Goal: Task Accomplishment & Management: Manage account settings

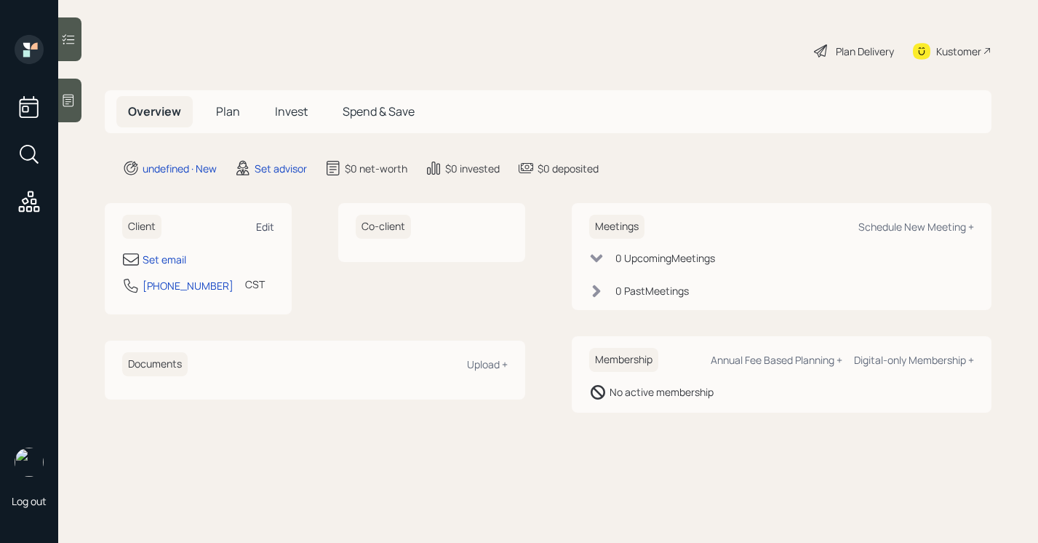
click at [256, 231] on div "Edit" at bounding box center [265, 227] width 18 height 14
select select "America/[GEOGRAPHIC_DATA]"
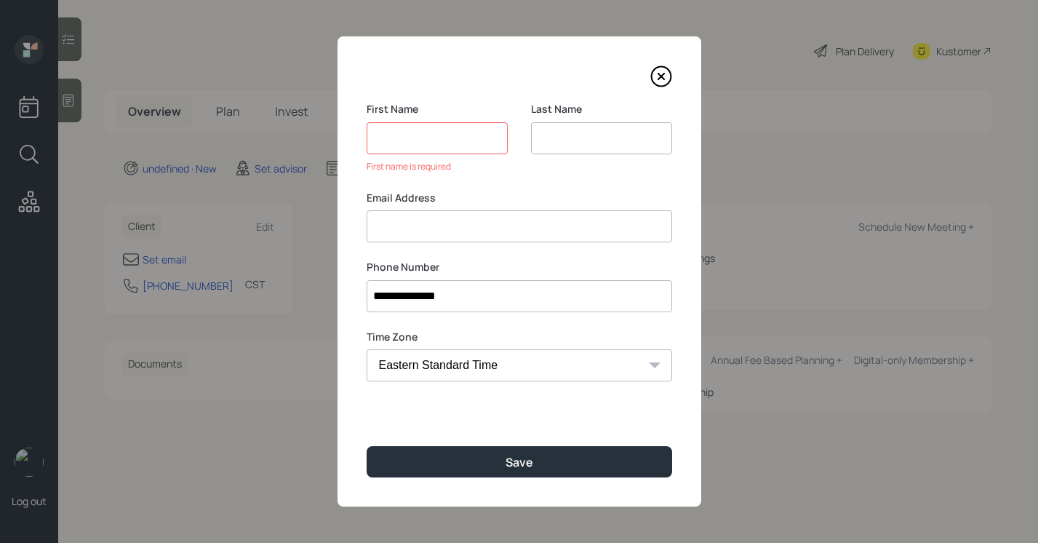
click at [560, 135] on input at bounding box center [601, 138] width 141 height 32
type input "[PERSON_NAME]"
click at [490, 143] on input at bounding box center [437, 138] width 141 height 32
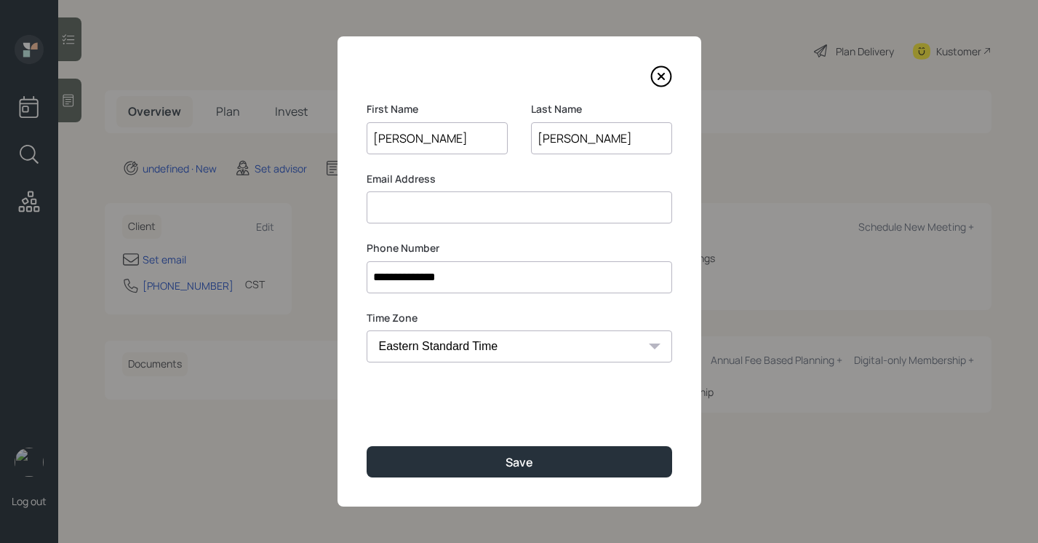
type input "[PERSON_NAME]"
click at [456, 211] on input at bounding box center [520, 207] width 306 height 32
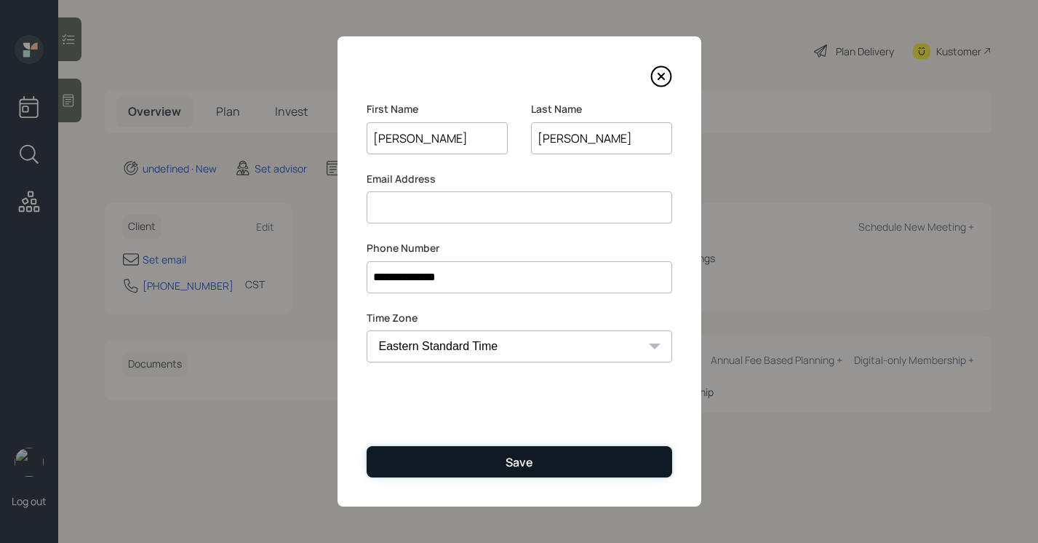
click at [512, 461] on div "Save" at bounding box center [520, 462] width 28 height 16
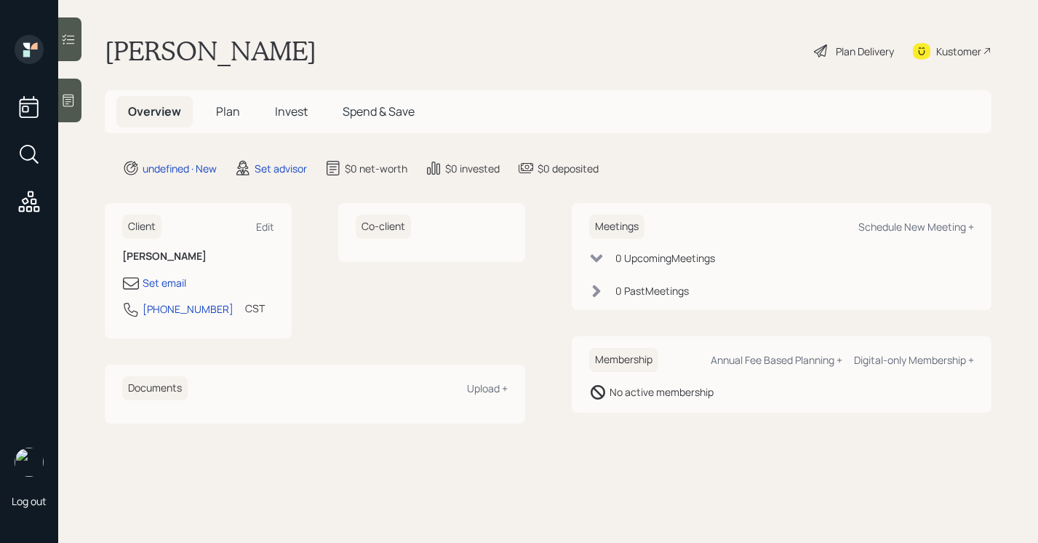
click at [65, 105] on icon at bounding box center [68, 100] width 15 height 15
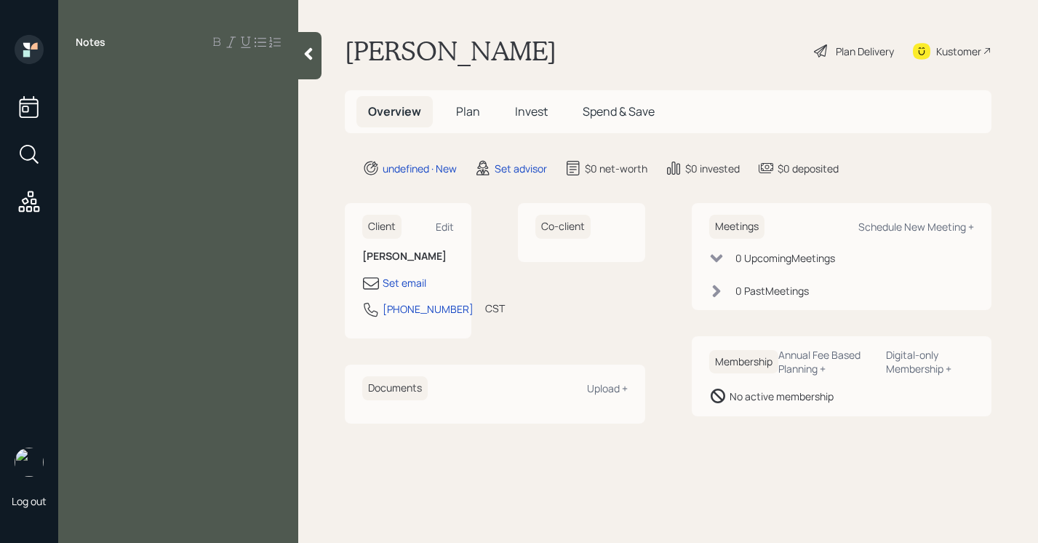
click at [313, 72] on div at bounding box center [309, 55] width 23 height 47
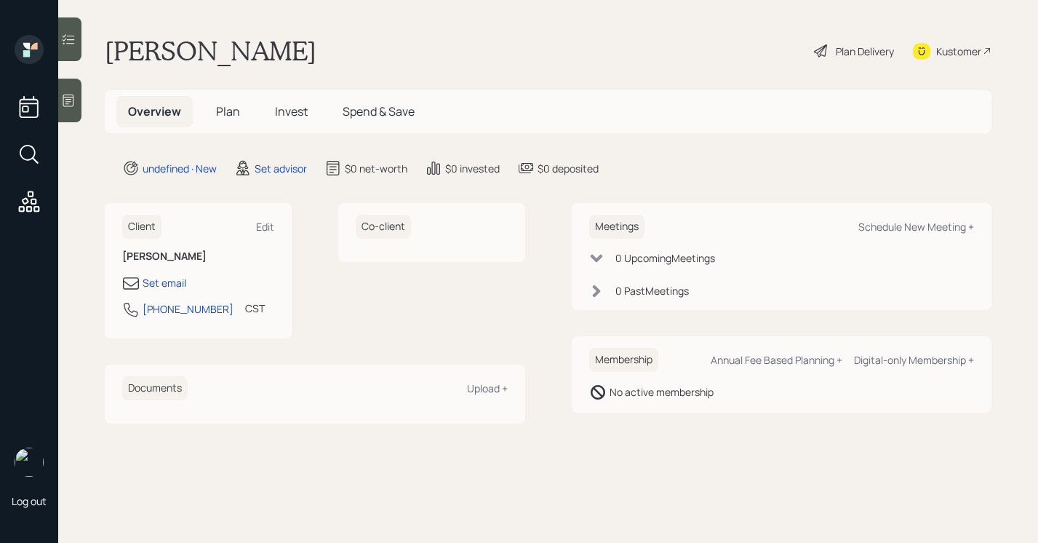
click at [63, 100] on icon at bounding box center [68, 100] width 15 height 15
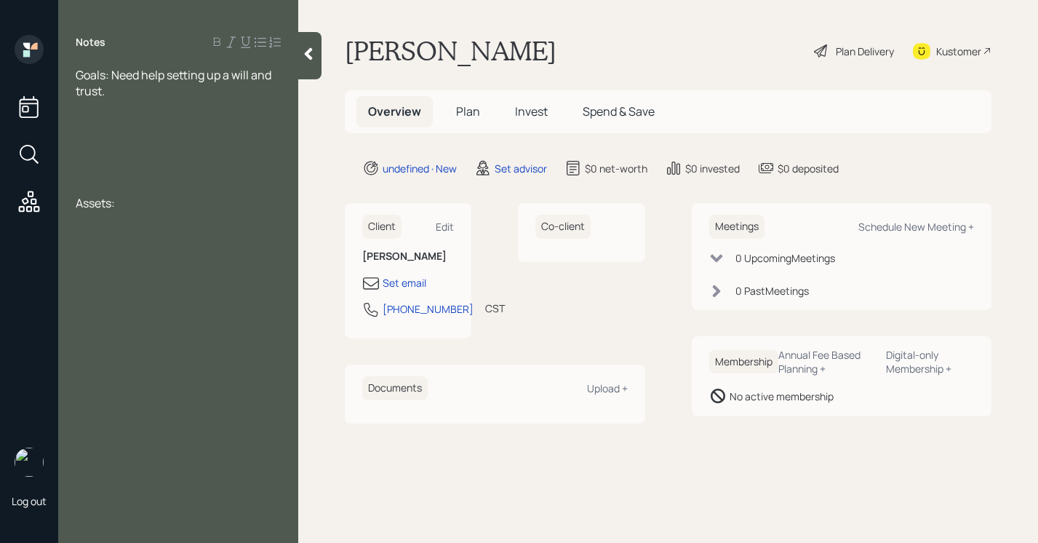
click at [130, 104] on div at bounding box center [178, 107] width 205 height 16
click at [130, 86] on div "Goals: Need help setting up a will and trust." at bounding box center [178, 83] width 205 height 32
click at [313, 50] on icon at bounding box center [308, 54] width 15 height 15
